Goal: Task Accomplishment & Management: Complete application form

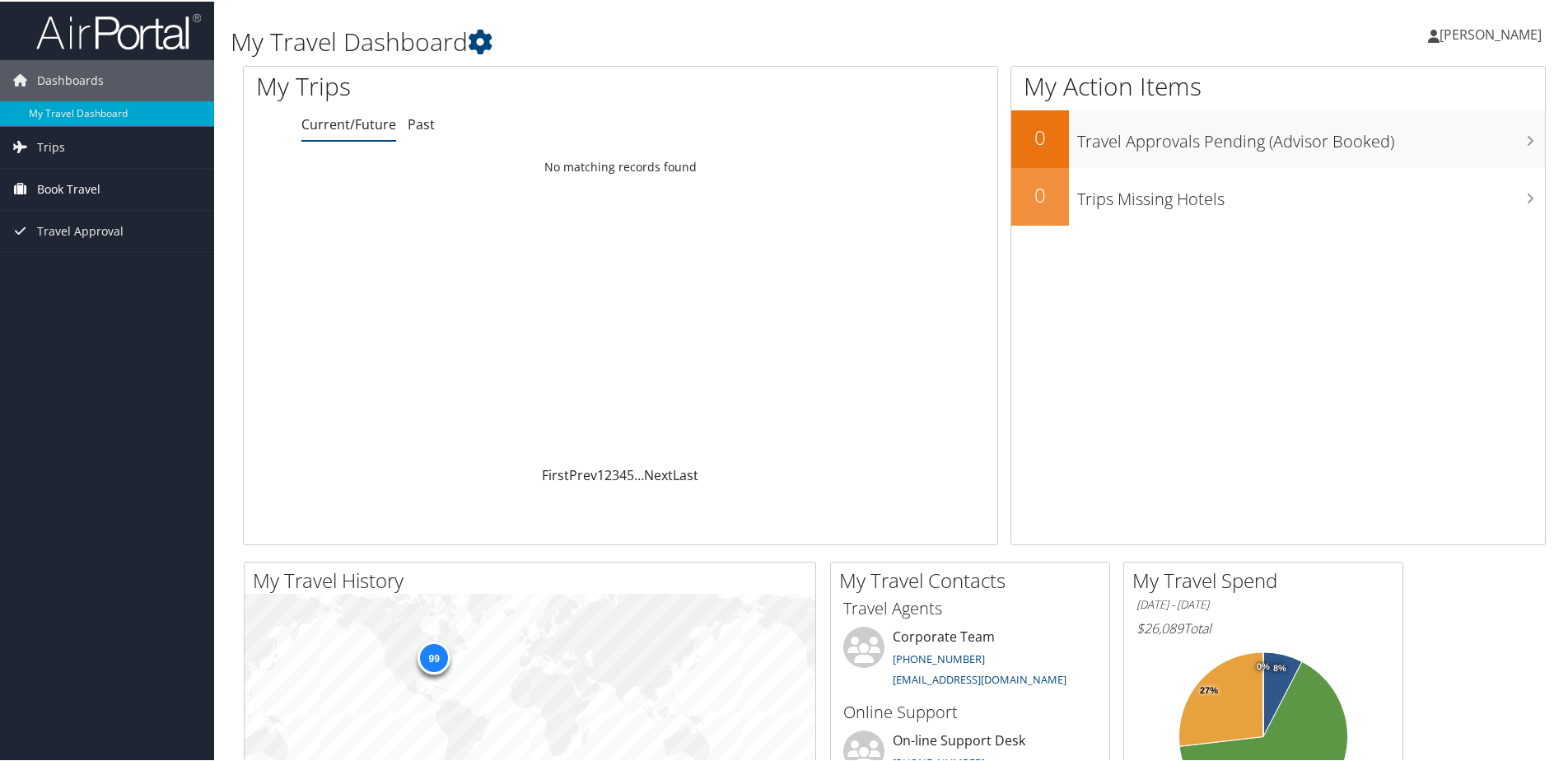
click at [97, 191] on span "Book Travel" at bounding box center [69, 188] width 63 height 41
click at [98, 212] on link "Agent Booking Request" at bounding box center [107, 220] width 214 height 25
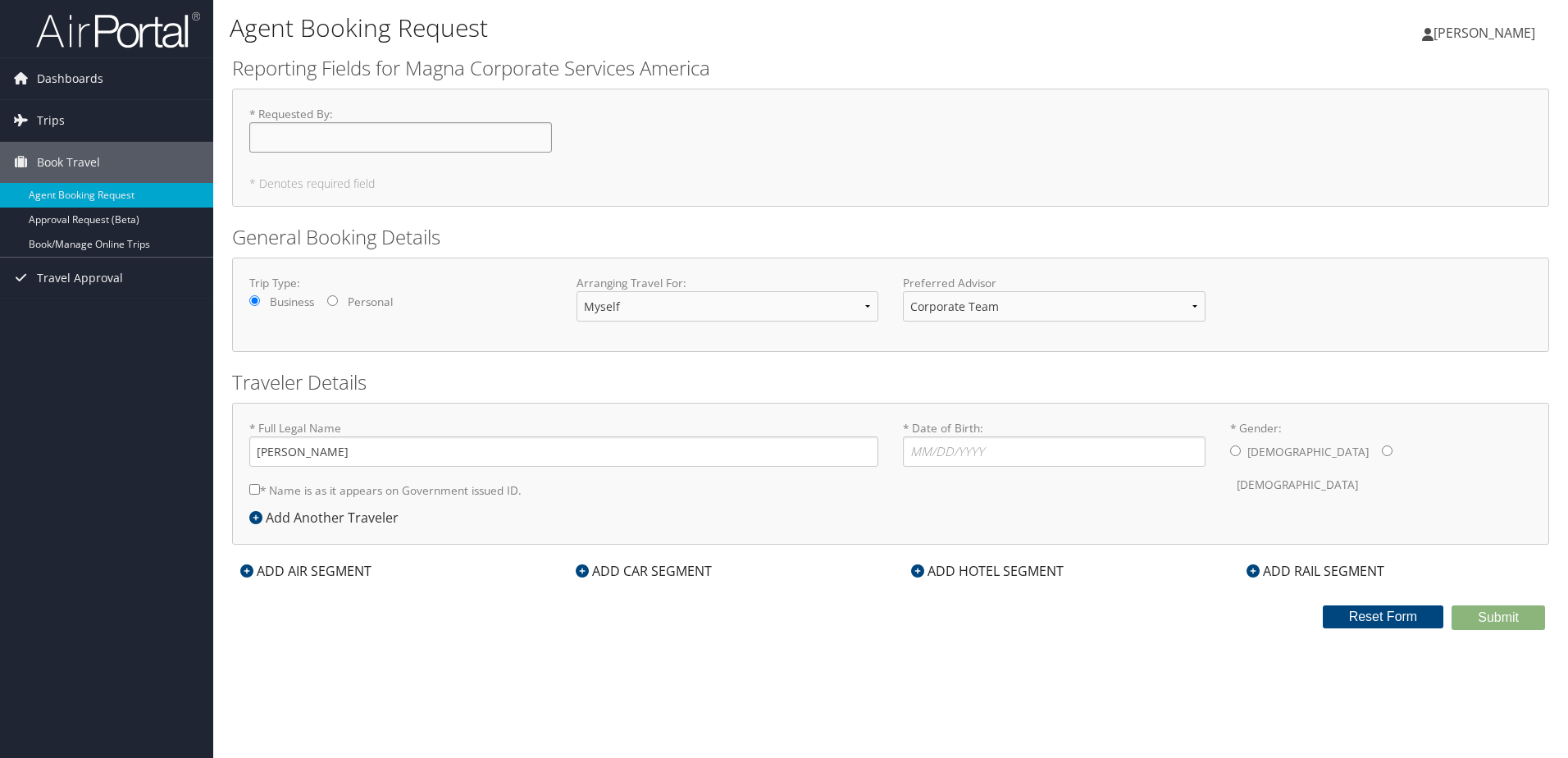
click at [283, 138] on input "* Requested By : Required" at bounding box center [400, 137] width 303 height 31
type input "[PERSON_NAME]"
click at [938, 460] on input "* Date of Birth: Invalid Date" at bounding box center [1054, 451] width 303 height 31
type input "01/24/1998"
click at [1235, 446] on input "* Gender: Male Female" at bounding box center [1236, 451] width 11 height 11
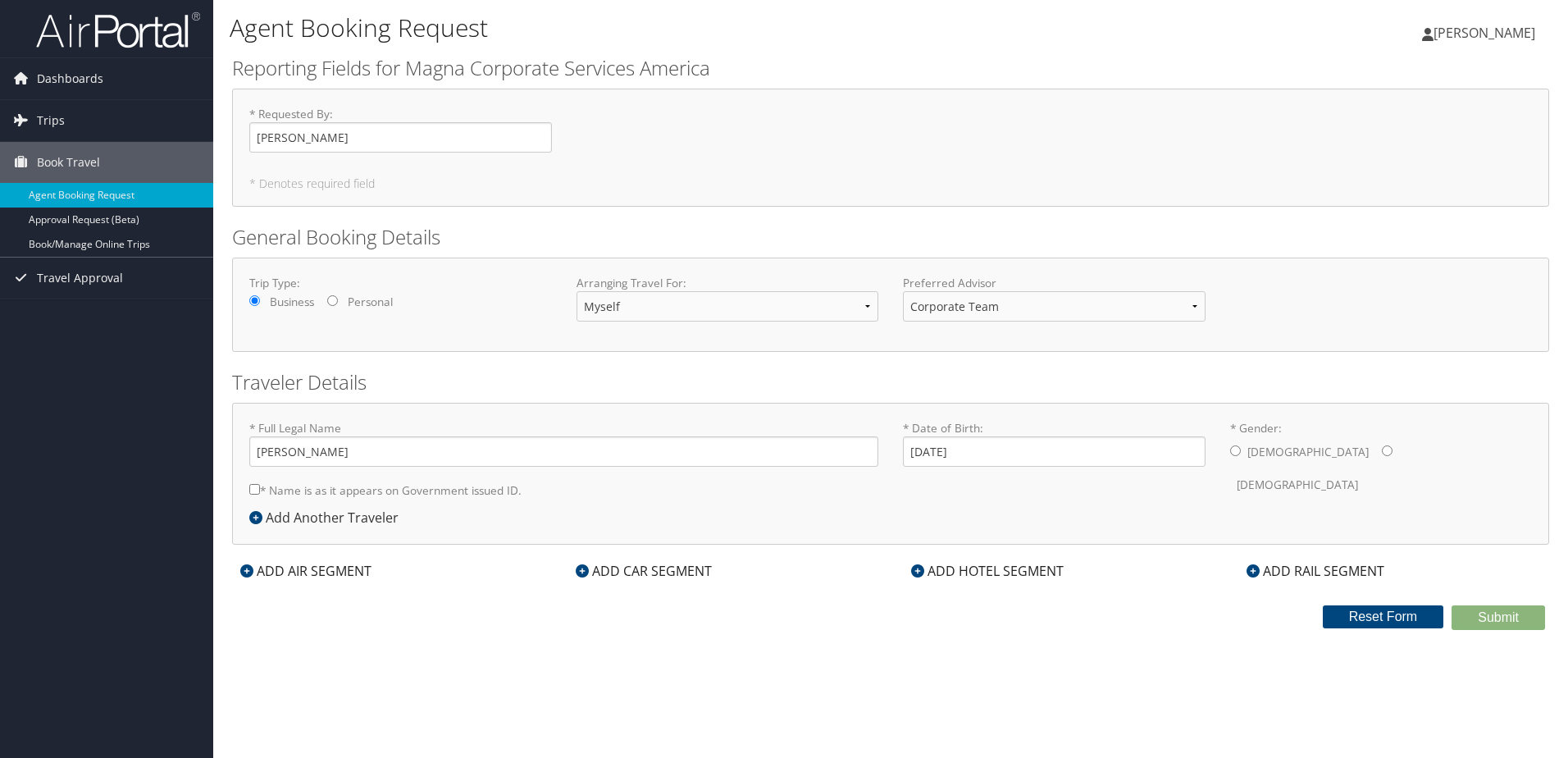
radio input "true"
click at [605, 567] on div "ADD CAR SEGMENT" at bounding box center [643, 570] width 153 height 19
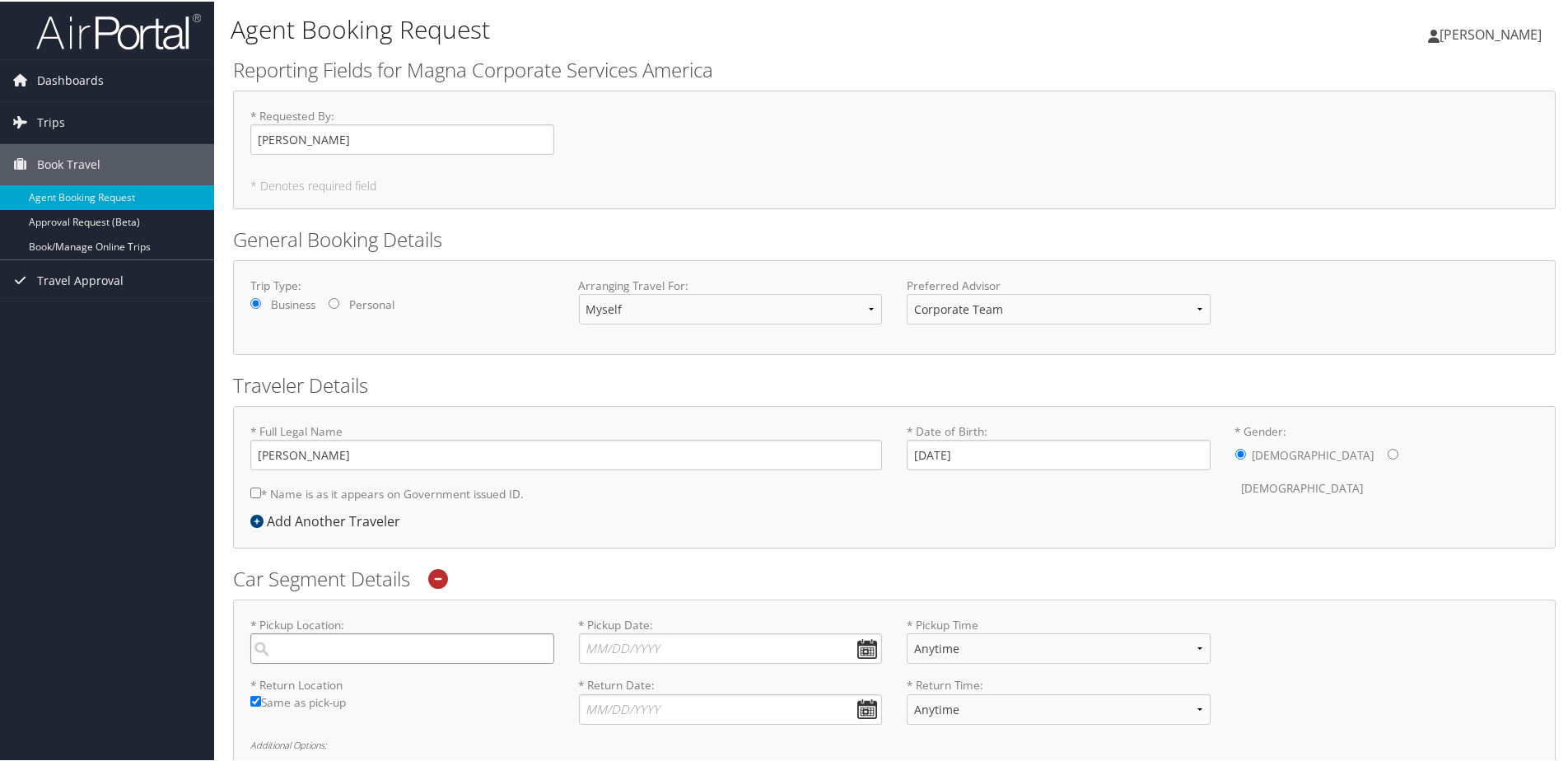
click at [469, 649] on input "search" at bounding box center [402, 647] width 304 height 31
type input "18210 Mack Ave, Grosse Pointe Farms, MI 48236"
type input "[PERSON_NAME]"
type input "curtis.tremblay@magna.com"
type input "( ) -"
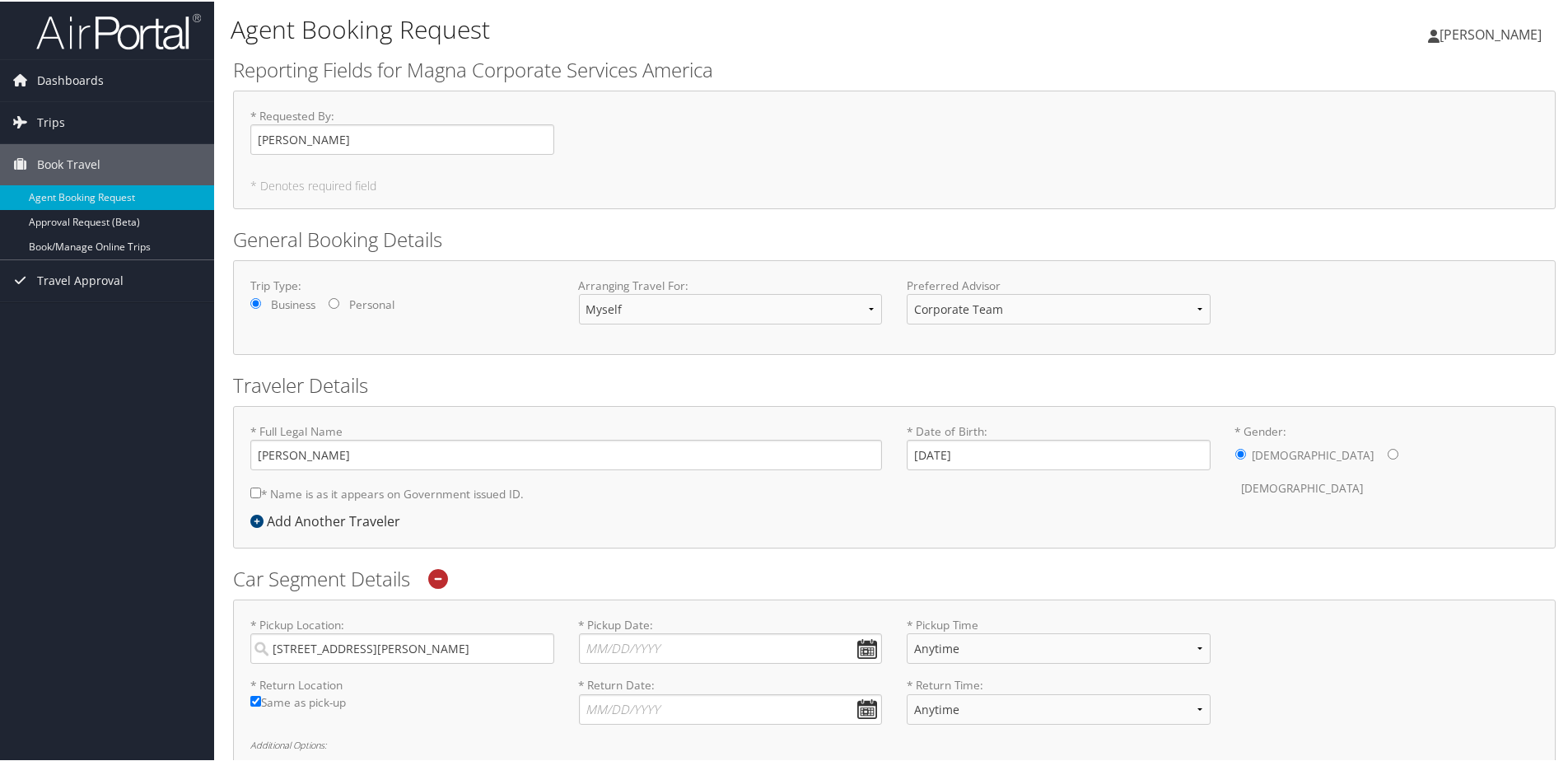
type input "Magna"
click at [654, 638] on input "* Pickup Date: Dates must be valid" at bounding box center [731, 647] width 304 height 31
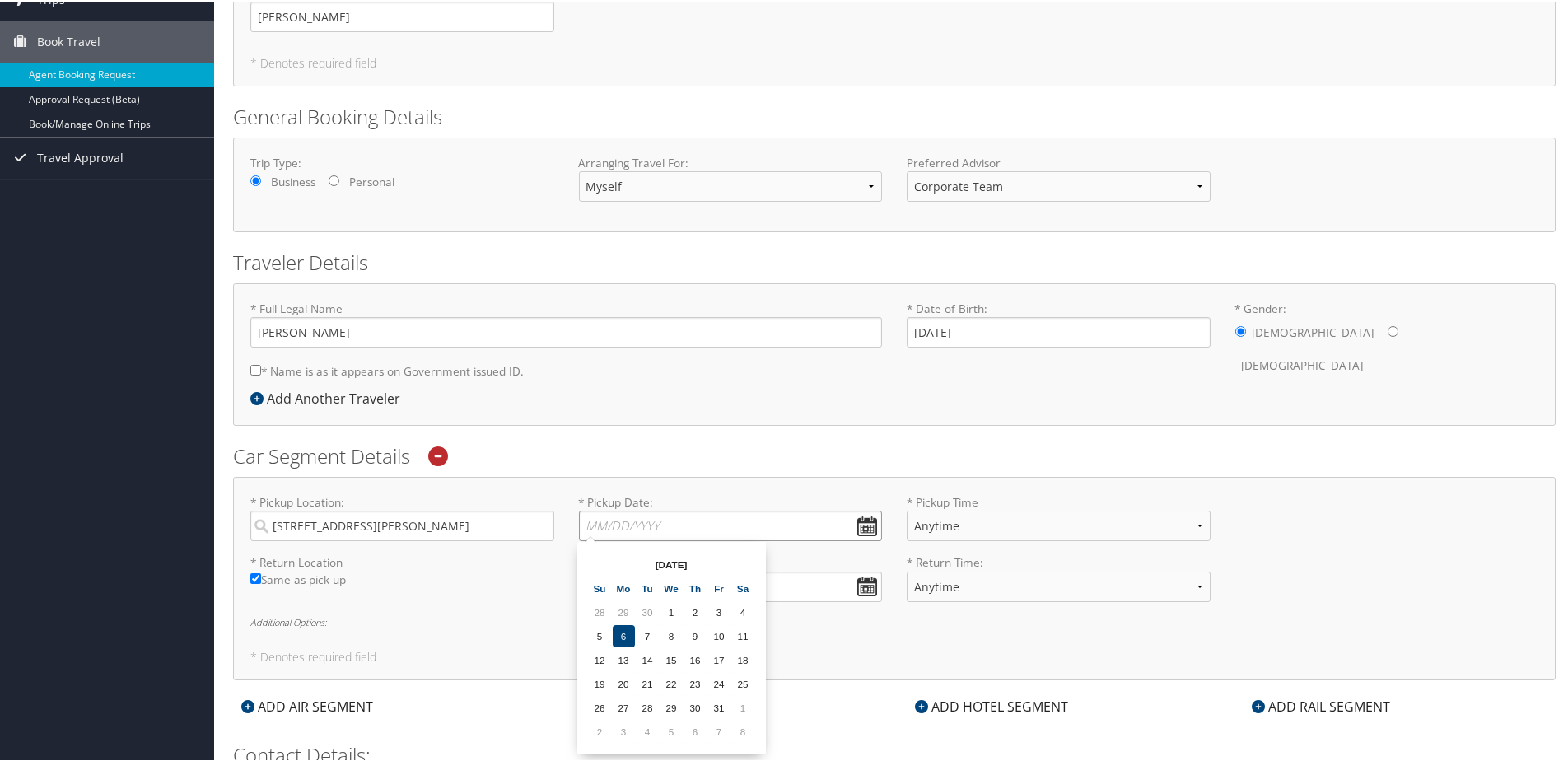
scroll to position [124, 0]
click at [623, 649] on td "13" at bounding box center [624, 658] width 22 height 22
type input "10/13/2025"
click at [860, 518] on input "10/13/2025" at bounding box center [731, 523] width 304 height 31
click at [863, 581] on input "* Return Date: Dates must be valid" at bounding box center [731, 584] width 304 height 31
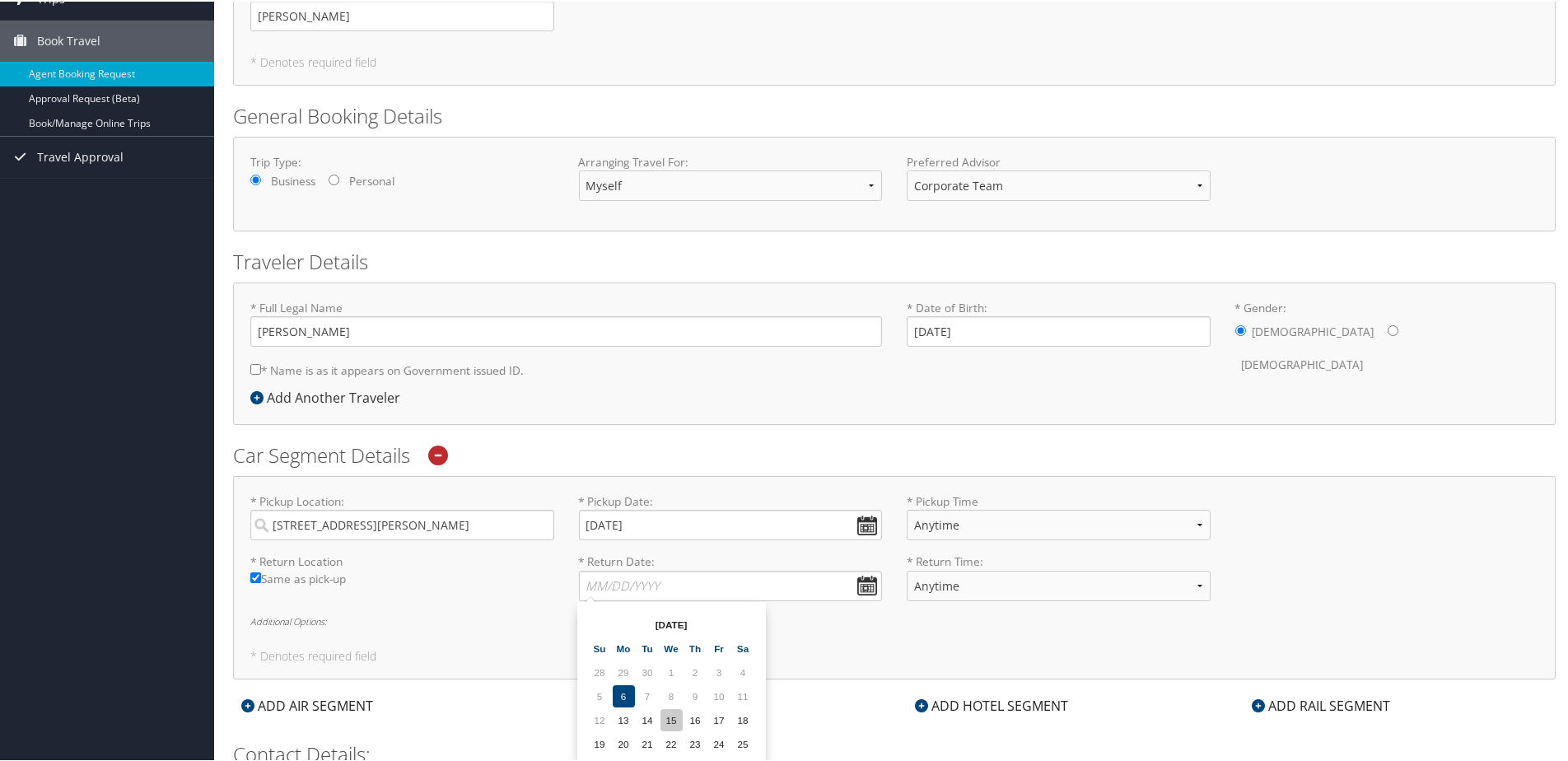
click at [670, 718] on td "15" at bounding box center [672, 718] width 22 height 22
type input "10/15/2025"
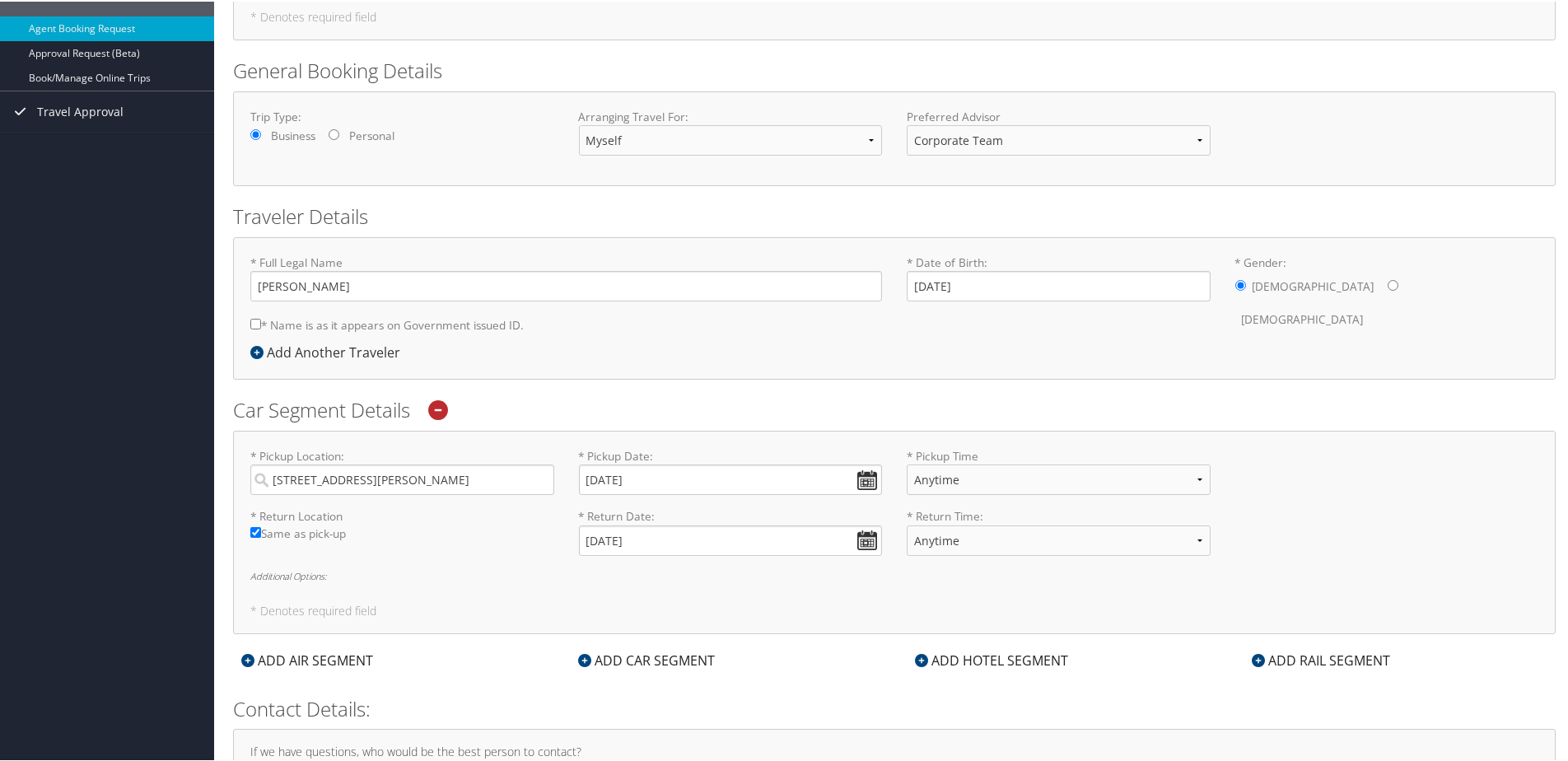
scroll to position [170, 0]
click at [968, 649] on div "ADD HOTEL SEGMENT" at bounding box center [992, 656] width 170 height 20
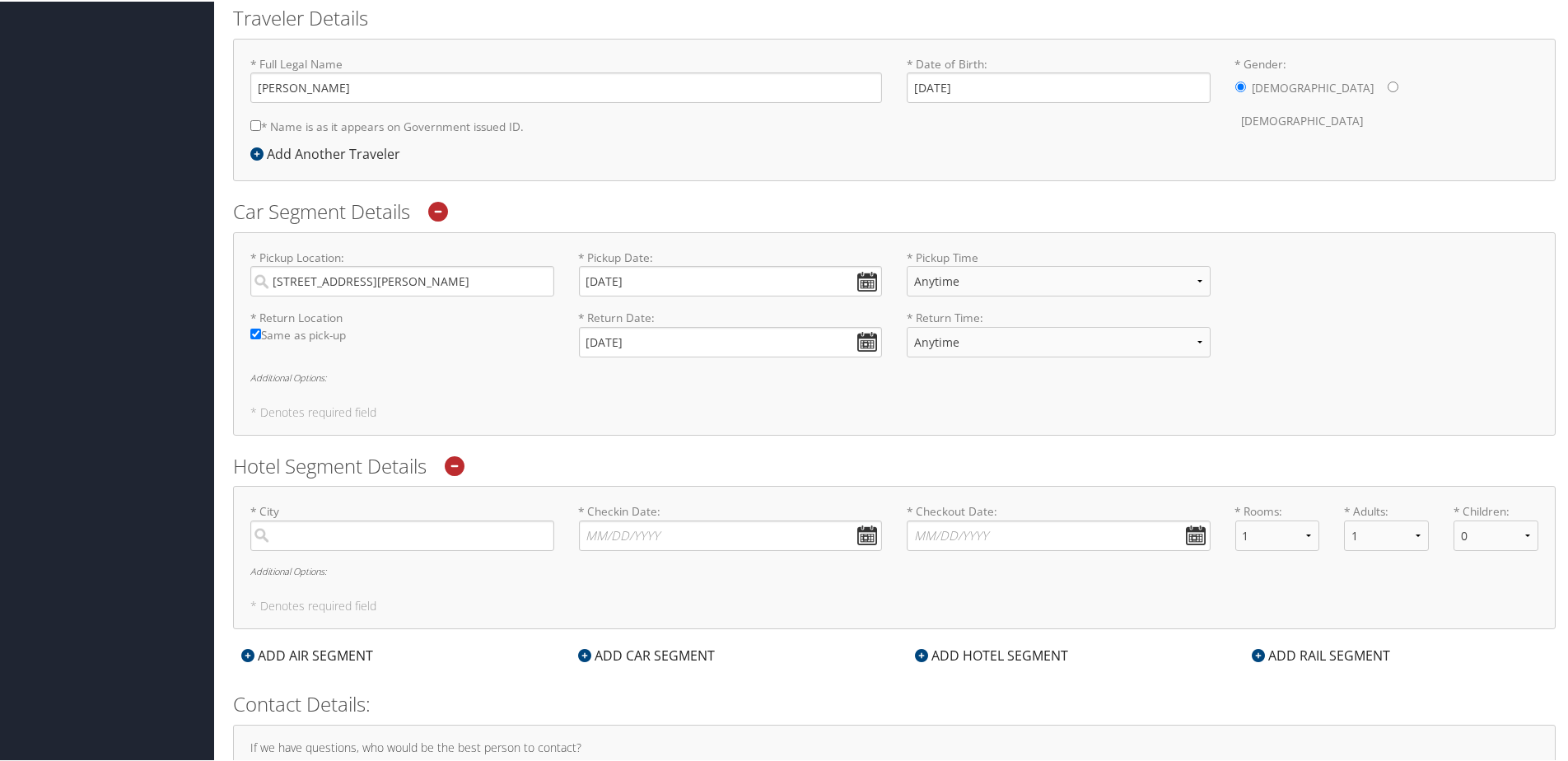
scroll to position [370, 0]
click at [382, 539] on input "search" at bounding box center [402, 531] width 304 height 31
click at [388, 560] on div "Muskegon (MKG MI)" at bounding box center [404, 565] width 282 height 21
click at [388, 546] on input "Muskeg" at bounding box center [402, 531] width 304 height 31
type input "Muskegon"
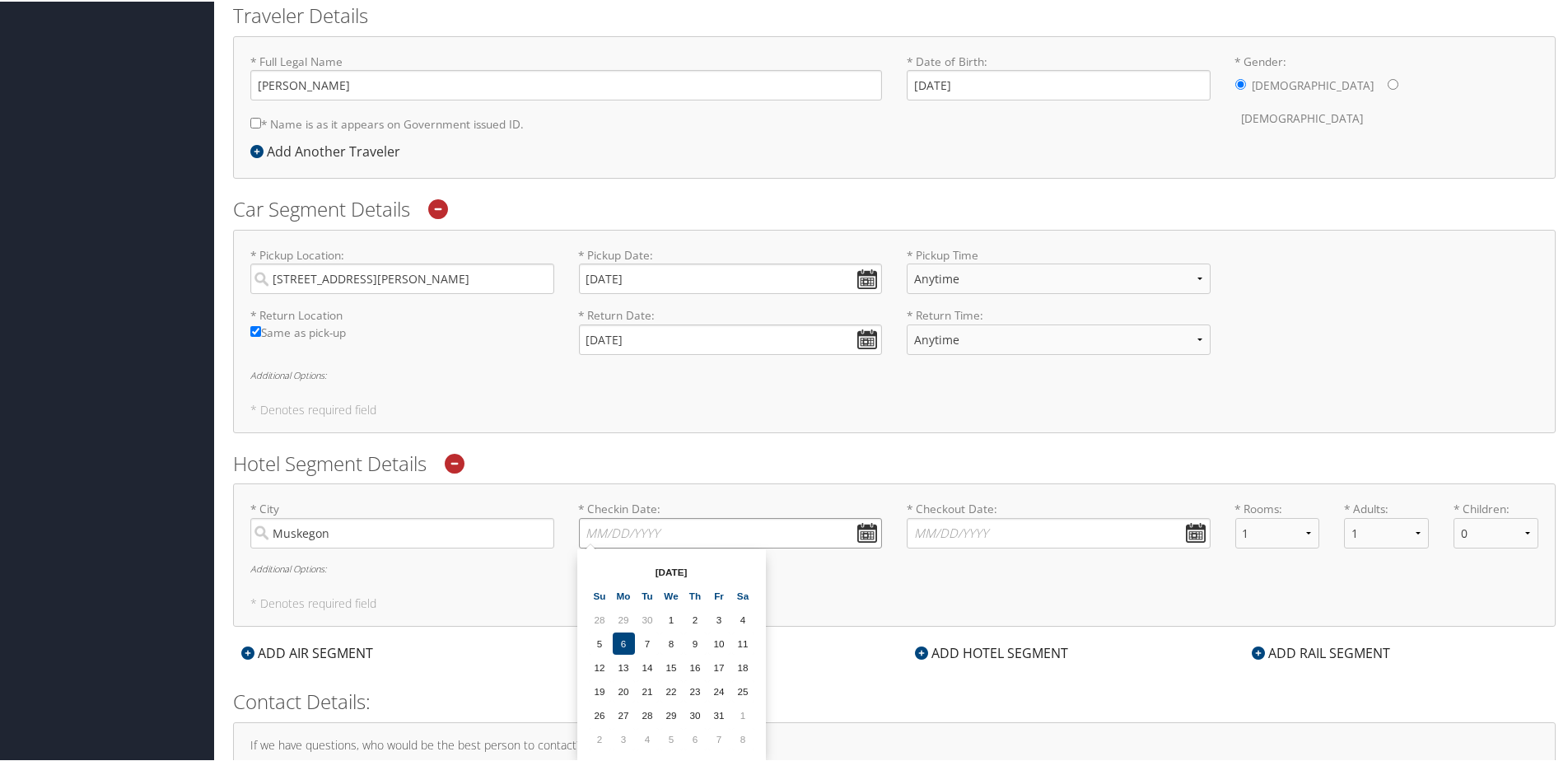
click at [675, 517] on input "* Checkin Date: Dates must be valid" at bounding box center [731, 531] width 304 height 31
click at [629, 662] on td "13" at bounding box center [624, 665] width 22 height 22
type input "10/13/2025"
click at [985, 519] on input "* Checkout Date: Dates must be valid" at bounding box center [1059, 531] width 304 height 31
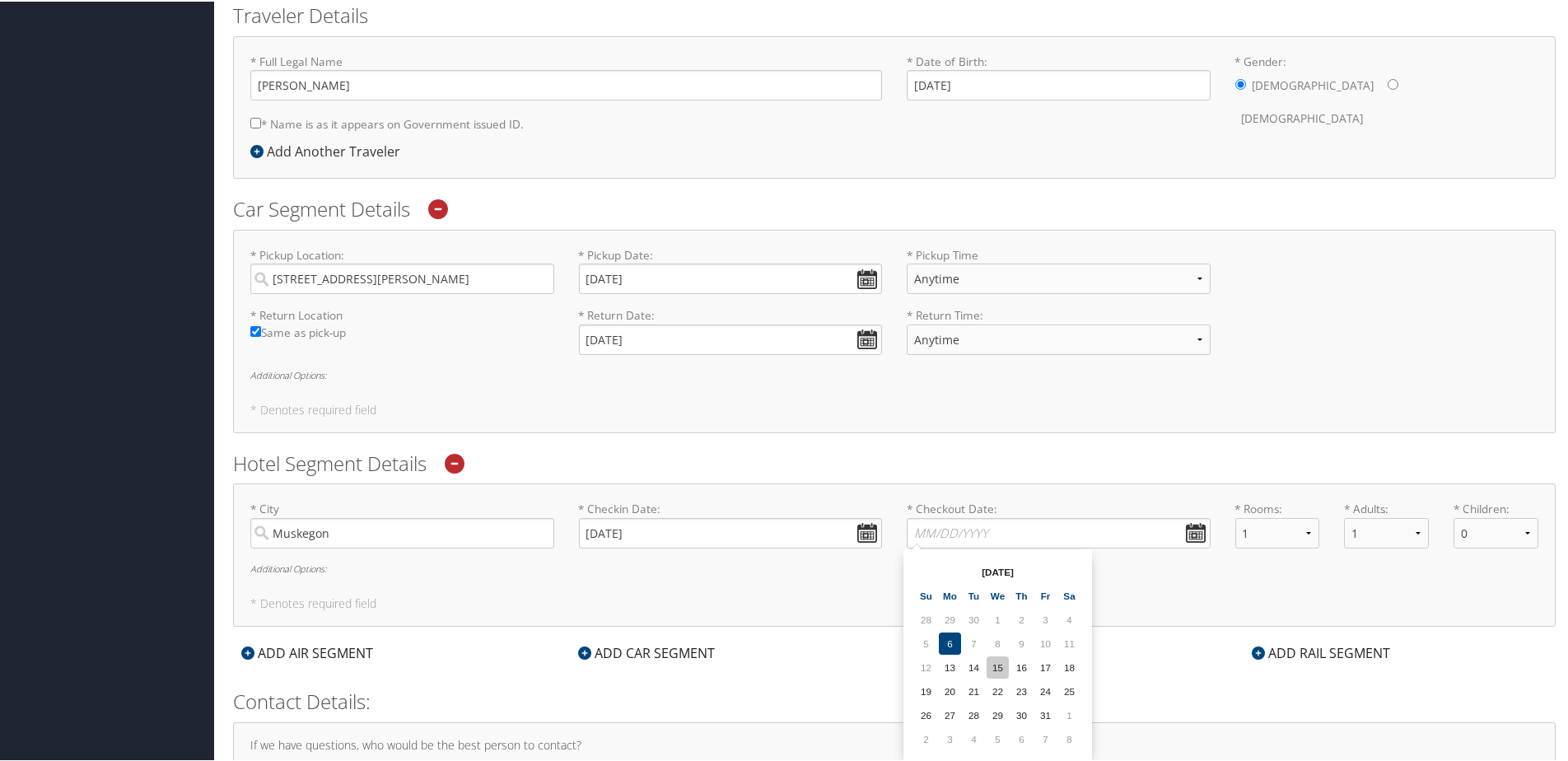
click at [1006, 670] on td "15" at bounding box center [998, 665] width 22 height 22
type input "10/15/2025"
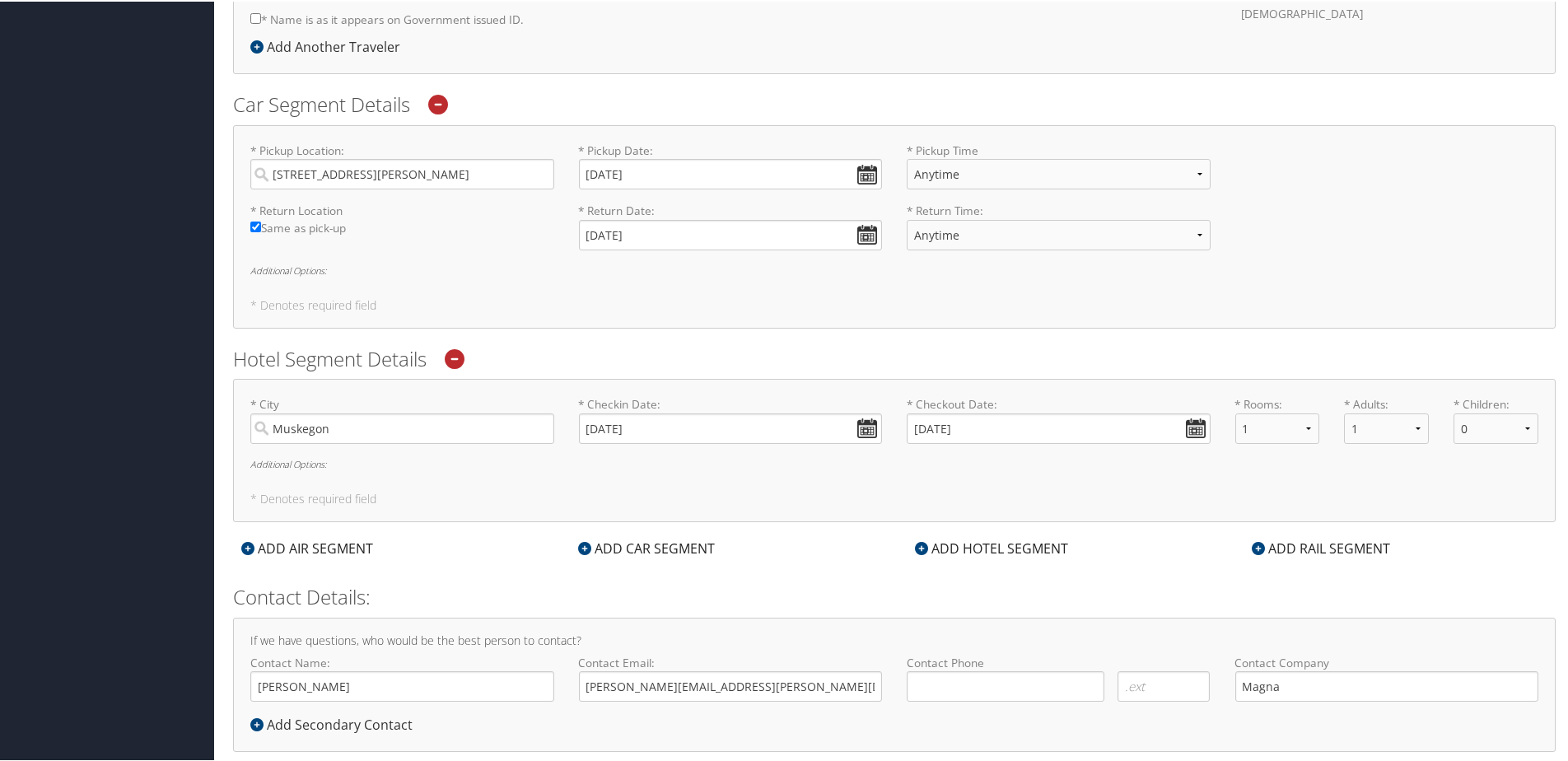
scroll to position [505, 0]
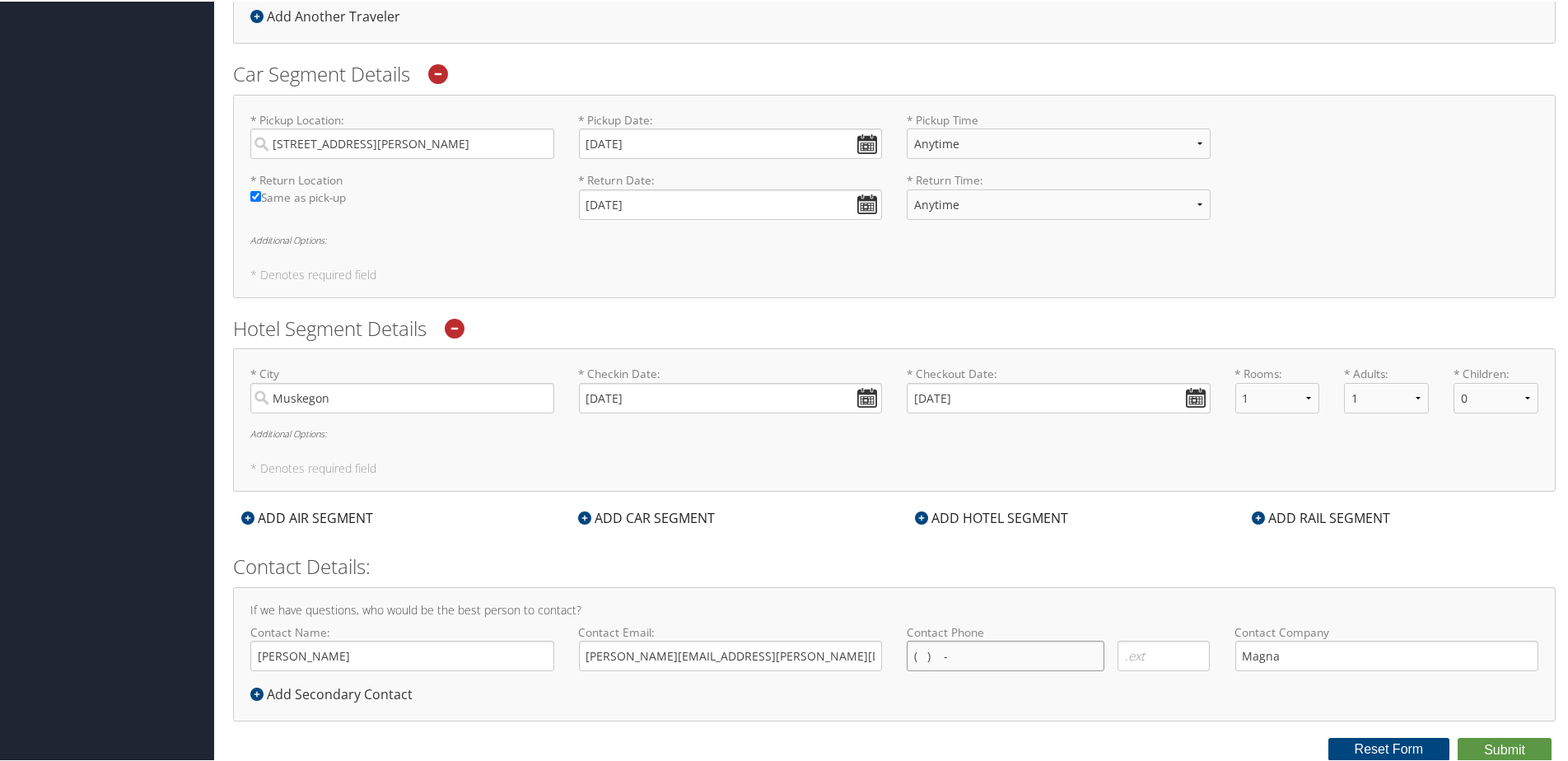
click at [1028, 656] on input "( ) -" at bounding box center [1006, 654] width 198 height 31
type input "( ) -"
type input "(519) 300-2567"
click at [1497, 746] on button "Submit" at bounding box center [1504, 748] width 94 height 25
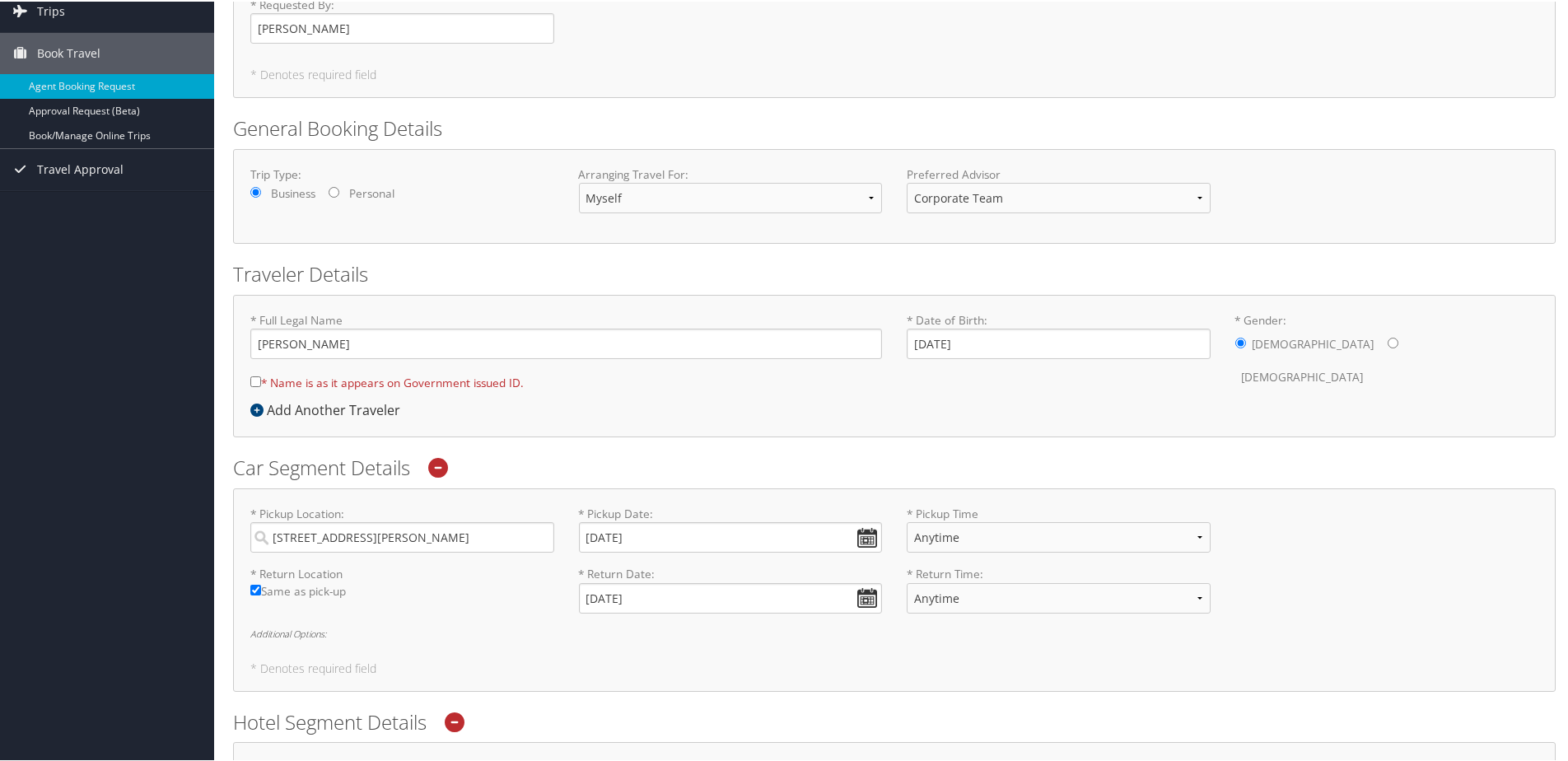
click at [257, 377] on input "* Name is as it appears on Government issued ID." at bounding box center [256, 380] width 11 height 11
checkbox input "true"
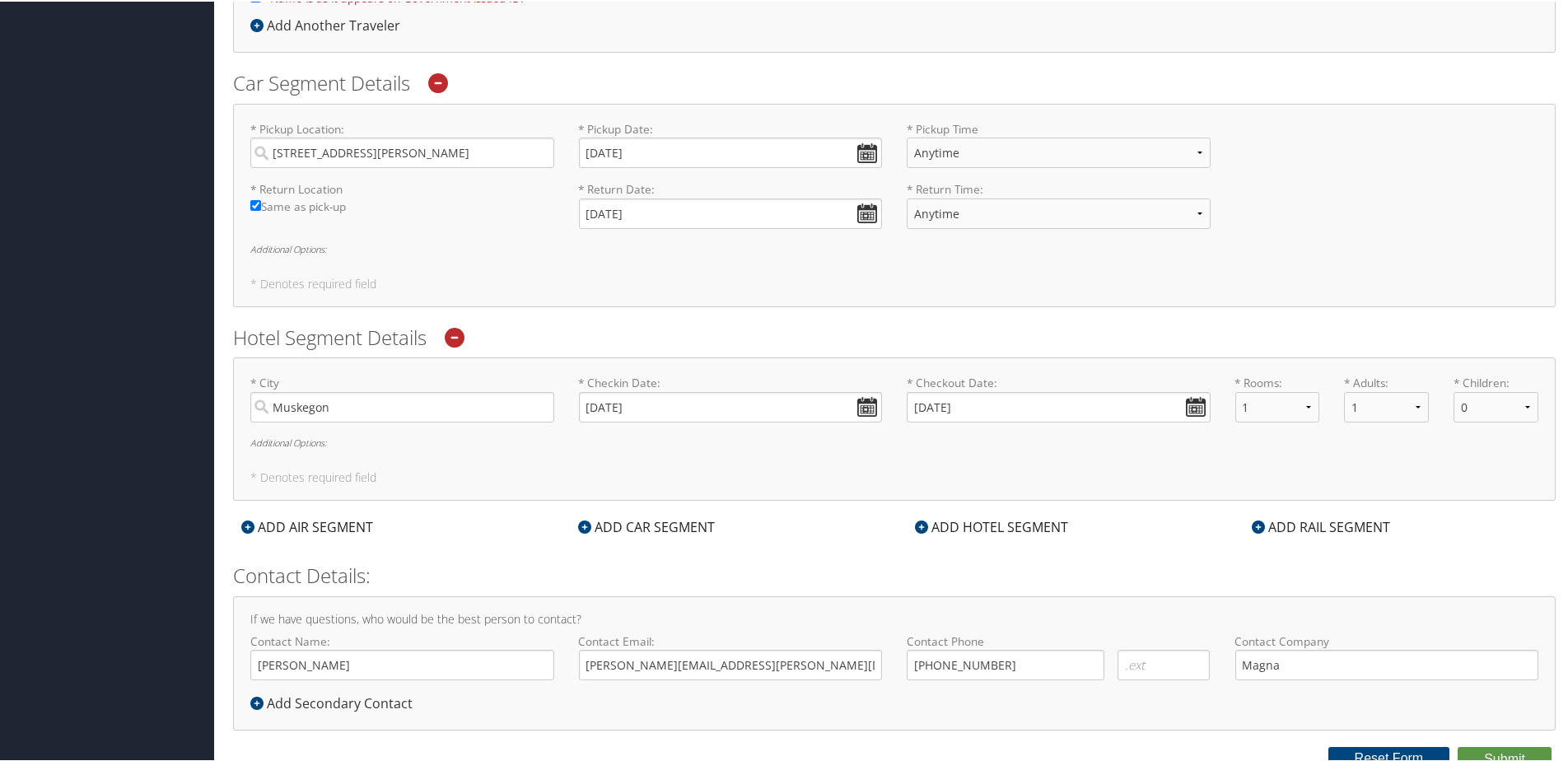
scroll to position [505, 0]
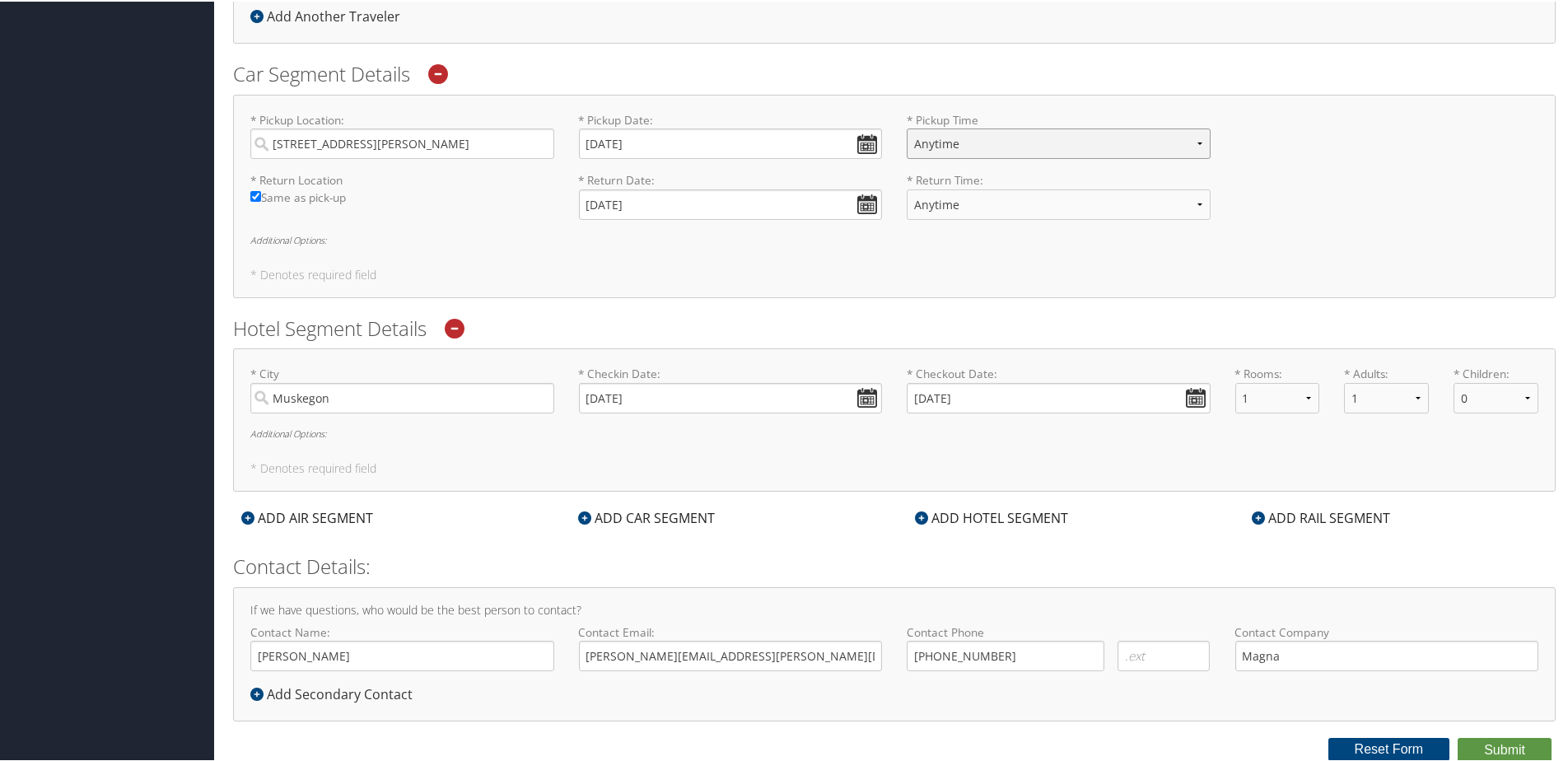
click at [1181, 134] on select "Anytime 12:00 AM 1:00 AM 2:00 AM 3:00 AM 4:00 AM 5:00 AM 6:00 AM 7:00 AM 8:00 A…" at bounding box center [1059, 141] width 304 height 31
click at [907, 126] on select "Anytime 12:00 AM 1:00 AM 2:00 AM 3:00 AM 4:00 AM 5:00 AM 6:00 AM 7:00 AM 8:00 A…" at bounding box center [1059, 141] width 304 height 31
click at [1197, 134] on select "Anytime 12:00 AM 1:00 AM 2:00 AM 3:00 AM 4:00 AM 5:00 AM 6:00 AM 7:00 AM 8:00 A…" at bounding box center [1059, 141] width 304 height 31
select select "10:00 AM"
click at [907, 126] on select "Anytime 12:00 AM 1:00 AM 2:00 AM 3:00 AM 4:00 AM 5:00 AM 6:00 AM 7:00 AM 8:00 A…" at bounding box center [1059, 141] width 304 height 31
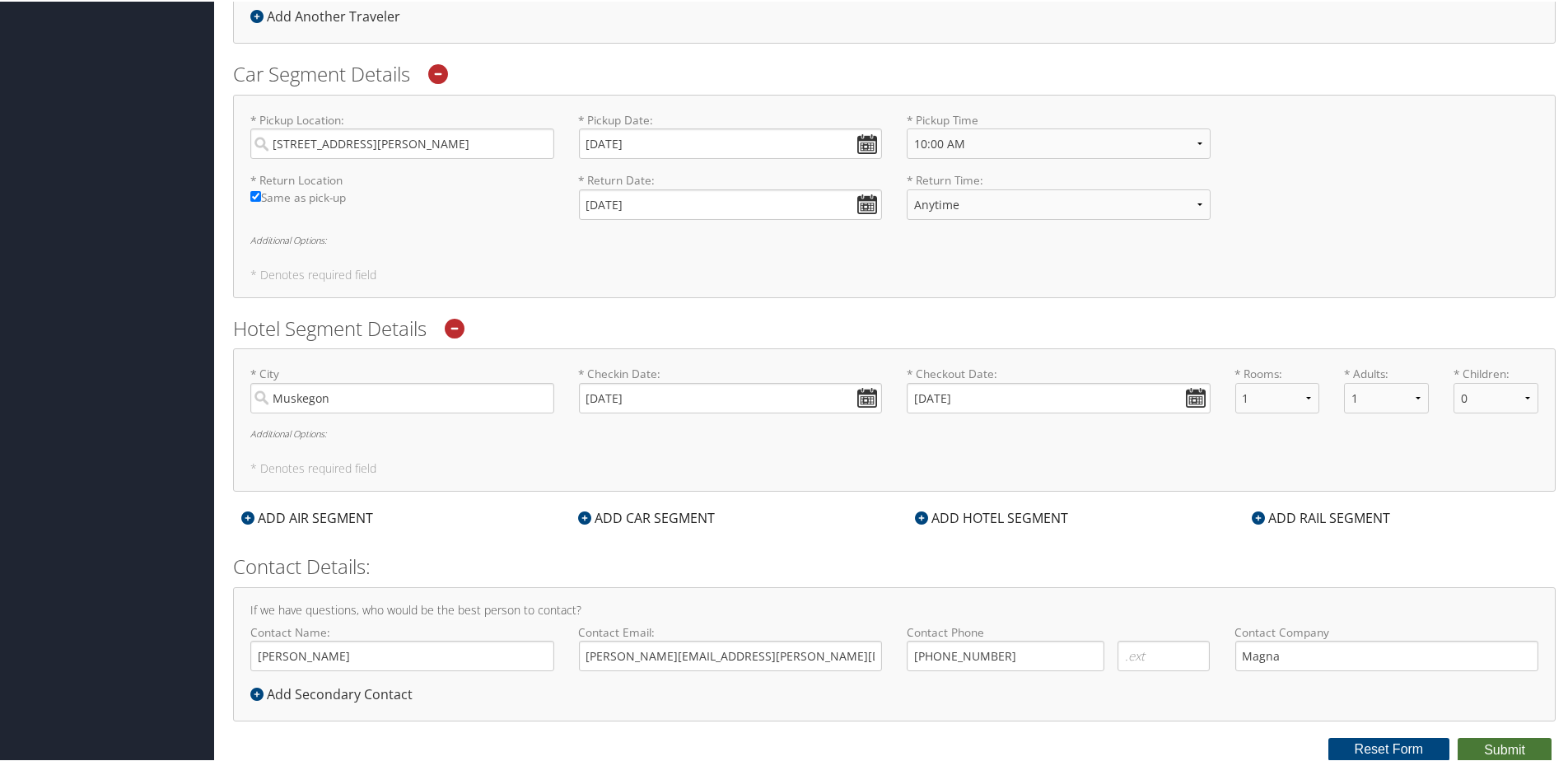
click at [1482, 741] on button "Submit" at bounding box center [1504, 748] width 94 height 25
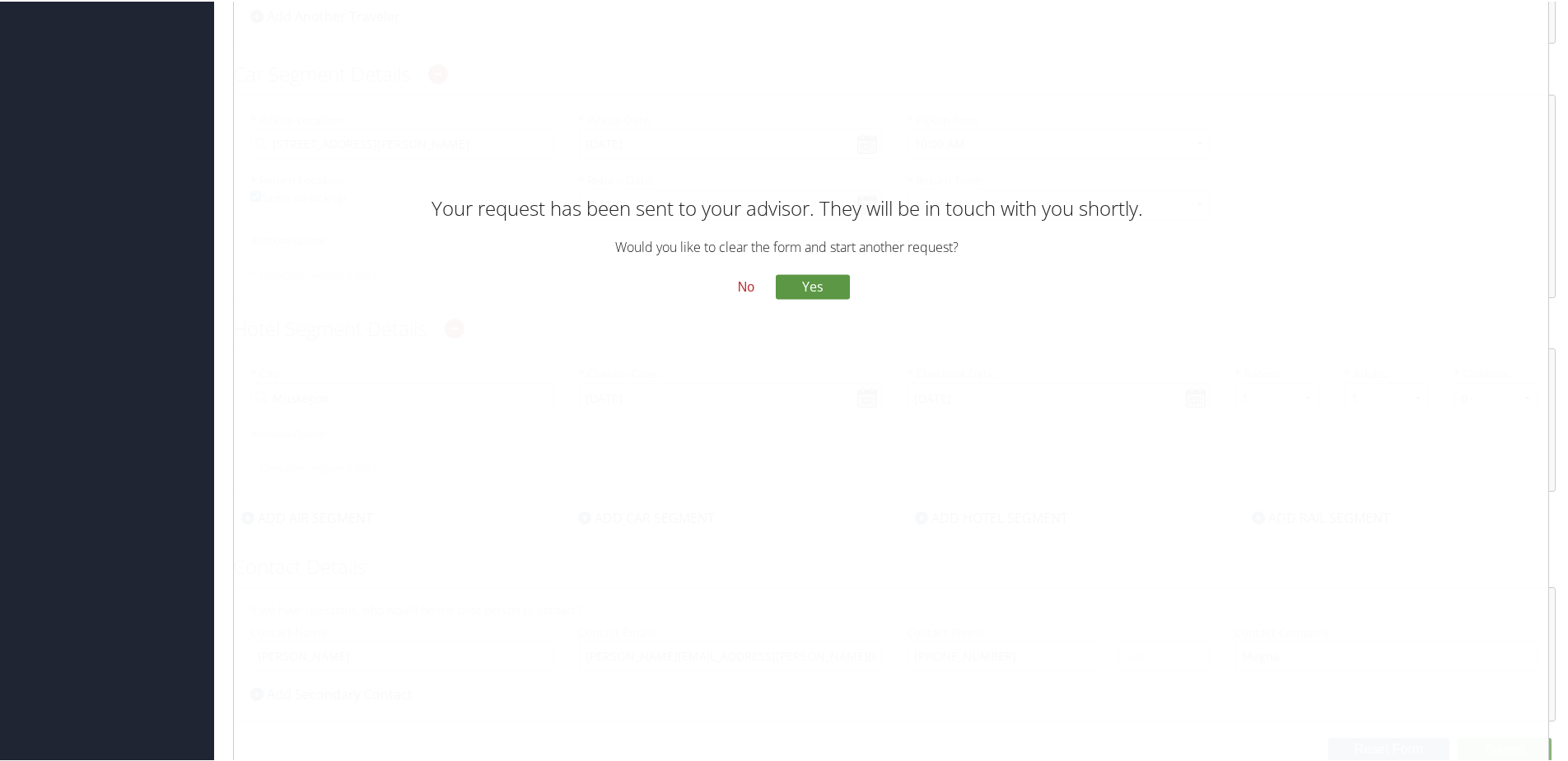
click at [744, 286] on button "No" at bounding box center [746, 285] width 43 height 28
